Goal: Information Seeking & Learning: Learn about a topic

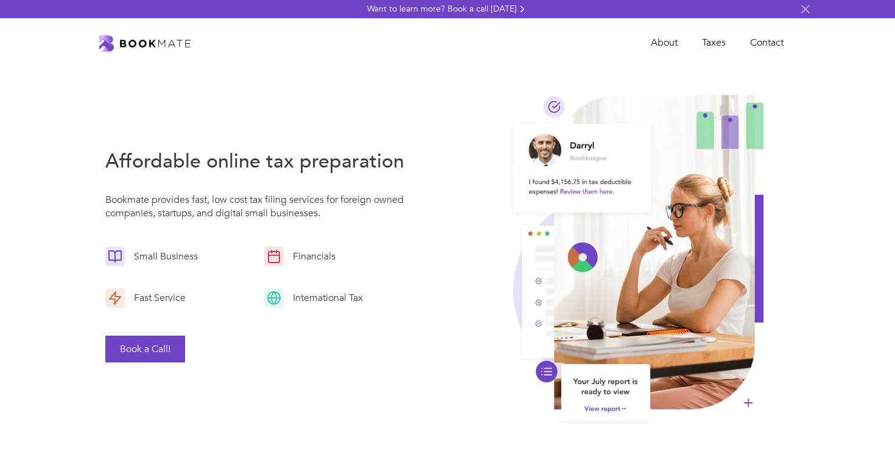
click at [126, 49] on img "home" at bounding box center [144, 43] width 91 height 16
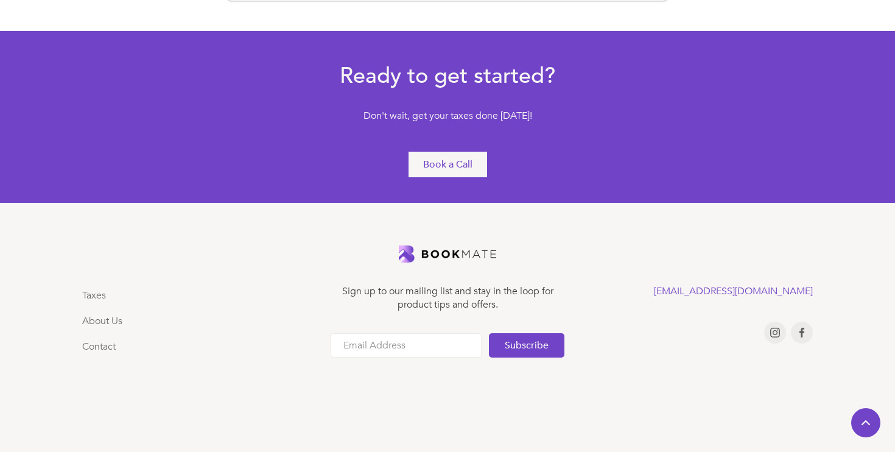
scroll to position [2747, 0]
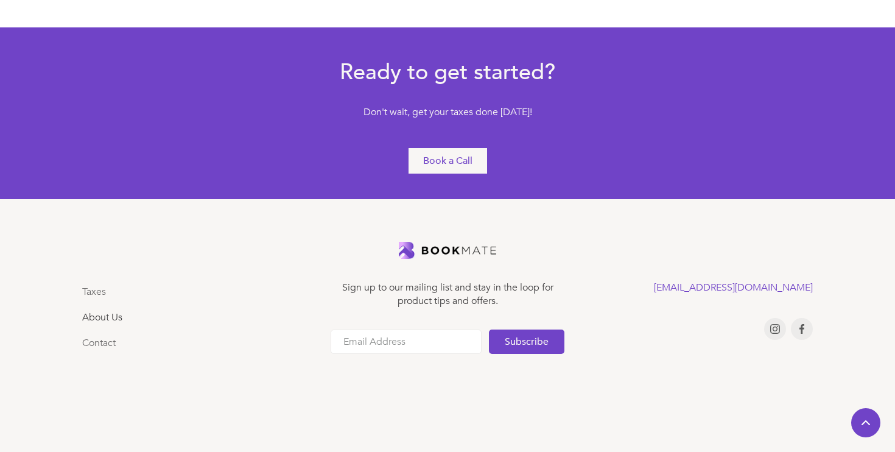
click at [101, 316] on link "About Us" at bounding box center [102, 317] width 40 height 13
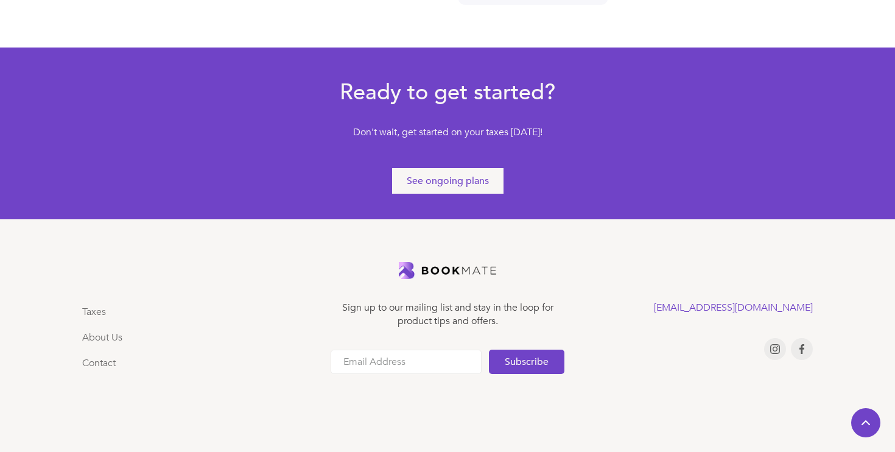
scroll to position [732, 0]
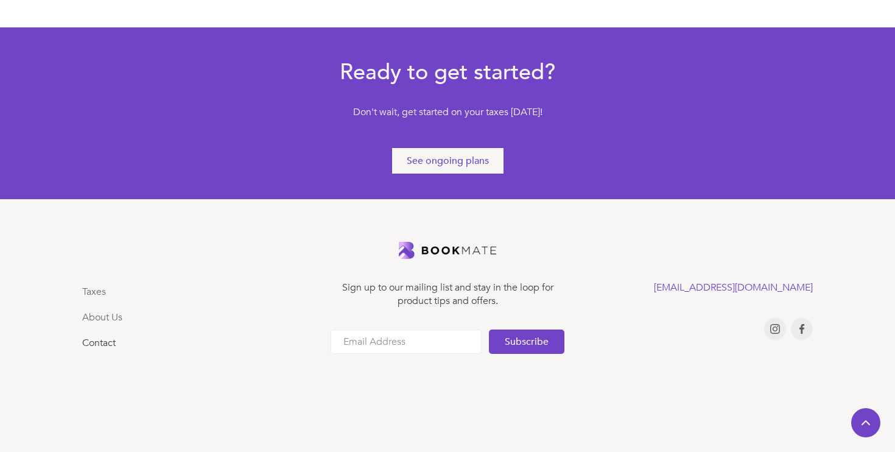
click at [104, 342] on link "Contact" at bounding box center [98, 342] width 33 height 13
click at [476, 166] on div "See ongoing plans" at bounding box center [448, 160] width 82 height 13
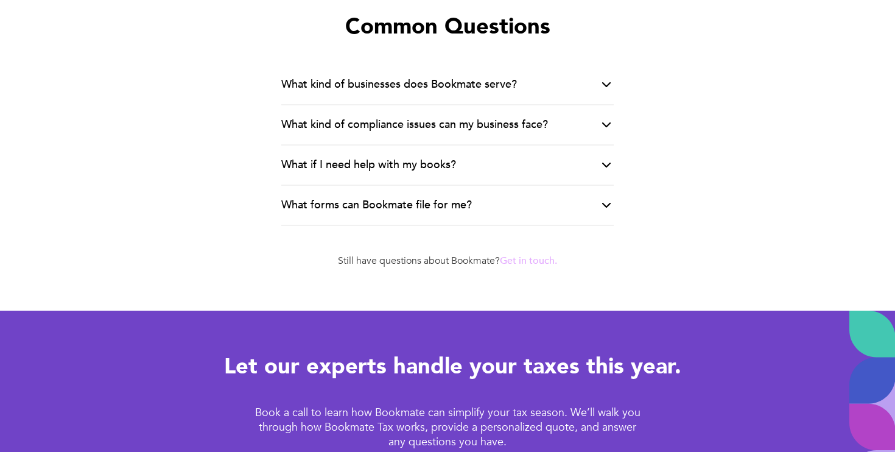
scroll to position [2501, 0]
